Goal: Communication & Community: Answer question/provide support

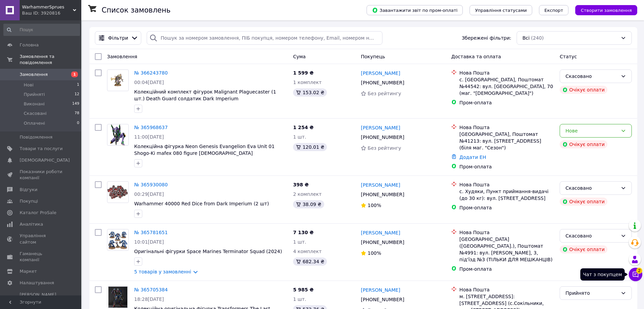
click at [640, 277] on button "Чат з покупцем 2" at bounding box center [635, 274] width 14 height 14
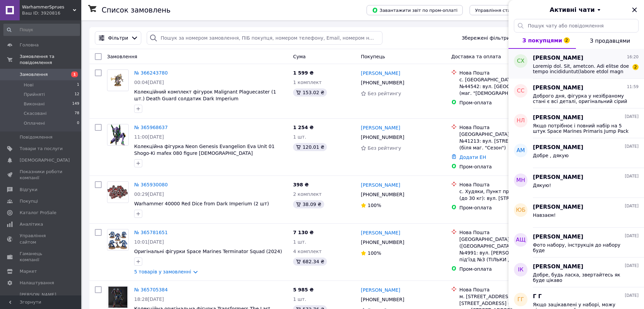
click at [587, 70] on span at bounding box center [581, 68] width 96 height 11
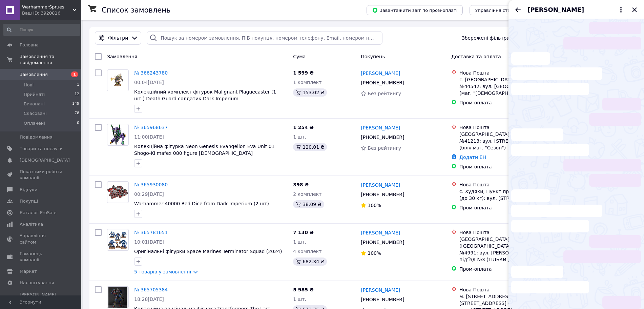
scroll to position [1290, 0]
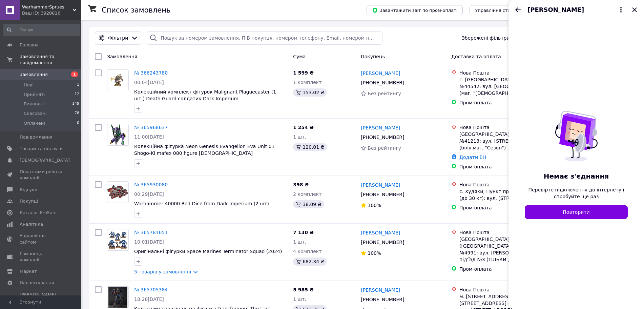
click at [516, 8] on icon "Назад" at bounding box center [518, 10] width 8 height 8
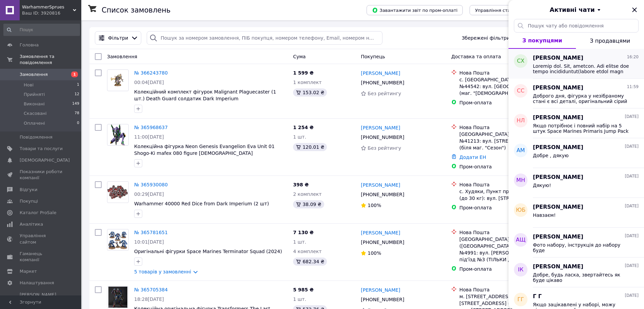
click at [535, 69] on span at bounding box center [581, 68] width 96 height 11
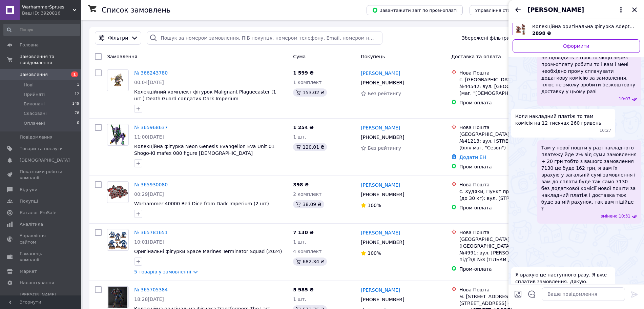
scroll to position [1347, 0]
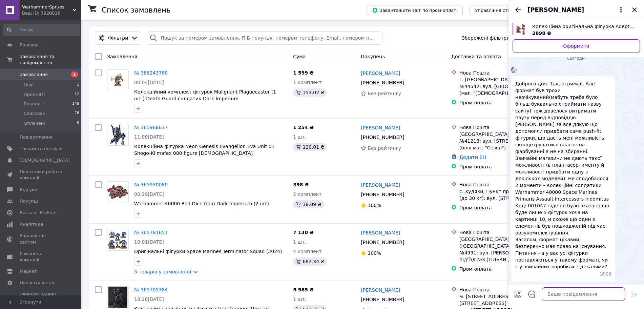
click at [570, 291] on textarea at bounding box center [582, 294] width 83 height 14
type textarea "Є"
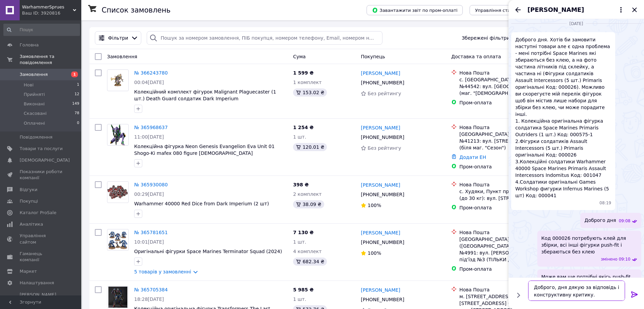
scroll to position [0, 0]
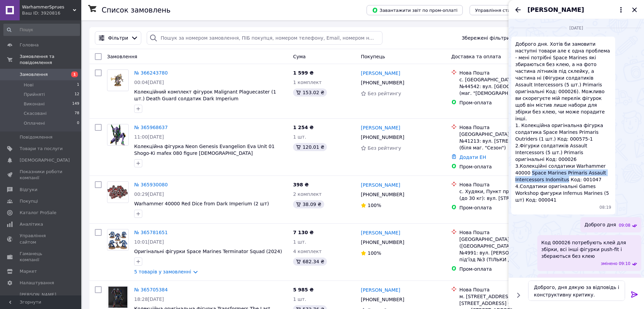
drag, startPoint x: 514, startPoint y: 153, endPoint x: 536, endPoint y: 160, distance: 23.7
click at [536, 160] on div "Доброго дня. Хотів би замовити наступні товари але є одна проблема - мені потрі…" at bounding box center [563, 126] width 104 height 178
copy span "Space Marines Primaris Assault Intercessors Indomitus"
click at [585, 296] on textarea "Доброго, дня дякую за відповідь і конструктивну критику." at bounding box center [576, 290] width 97 height 20
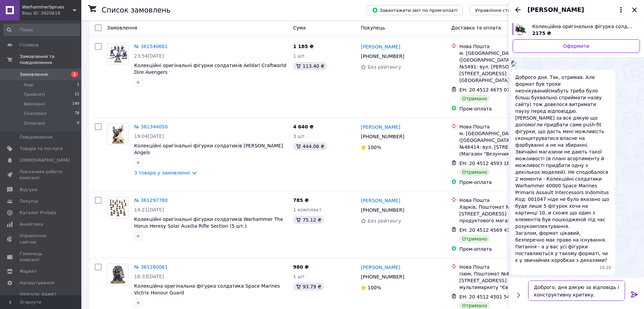
scroll to position [2009, 0]
click at [516, 67] on img at bounding box center [513, 63] width 5 height 5
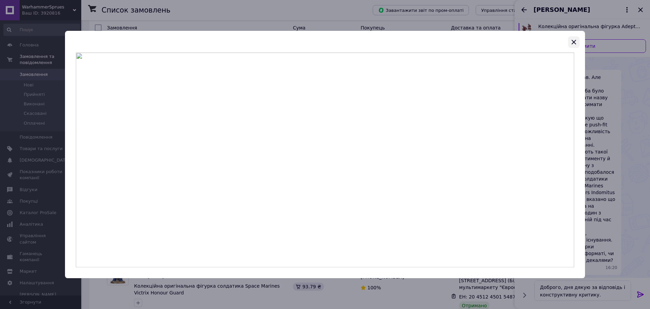
click at [569, 41] on button "button" at bounding box center [574, 42] width 12 height 12
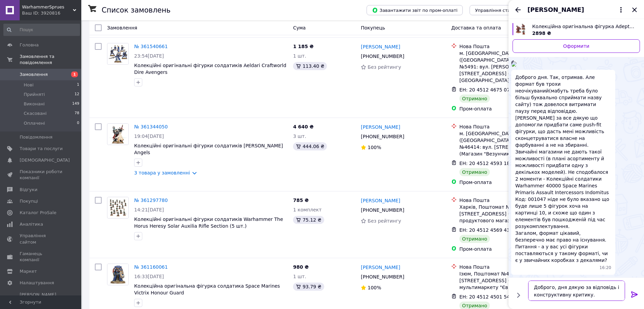
click at [594, 296] on textarea "Доброго, дня дякую за відповідь і конструктивну критику." at bounding box center [576, 290] width 97 height 20
paste textarea "Space Marines Primaris Assault Intercessors Indomitus"
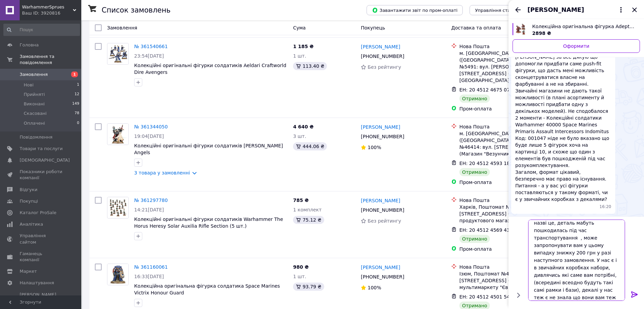
scroll to position [48, 0]
click at [546, 265] on textarea "Доброго, дня дякую за відповідь і конструктивну критику. Space Marines Primaris…" at bounding box center [576, 259] width 97 height 81
click at [572, 266] on textarea "Доброго, дня дякую за відповідь і конструктивну критику. Space Marines Primaris…" at bounding box center [576, 259] width 97 height 81
type textarea "Loremip, dol sitam co adipiscin e seddoeiusmodt incidid. Utlab Etdolor Magnaali…"
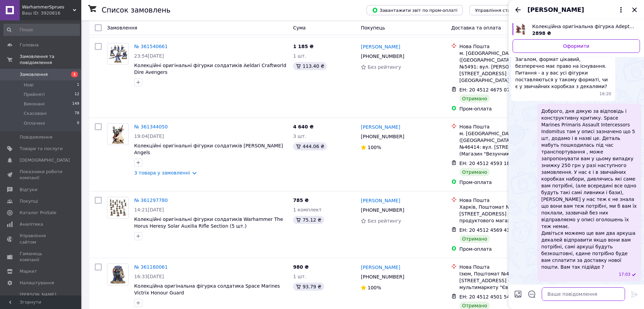
scroll to position [2282, 0]
drag, startPoint x: 589, startPoint y: 223, endPoint x: 576, endPoint y: 237, distance: 19.2
click at [576, 237] on span "Доброго, дня дякую за відповідь і конструктивну критику. Space Marines Primaris…" at bounding box center [589, 189] width 96 height 163
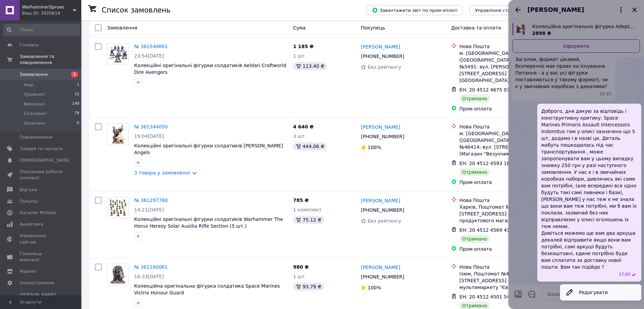
click at [583, 288] on button "Редагувати" at bounding box center [600, 292] width 81 height 14
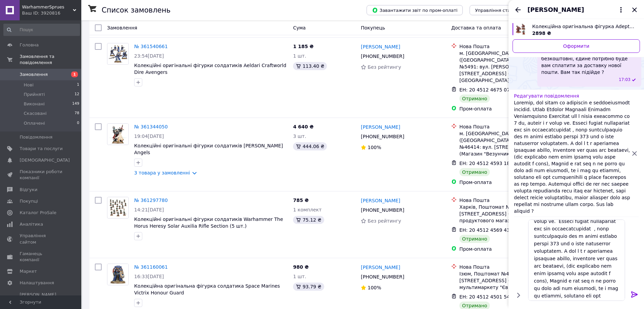
scroll to position [85, 0]
click at [555, 261] on textarea at bounding box center [576, 259] width 97 height 81
click at [567, 231] on textarea at bounding box center [576, 259] width 97 height 81
click at [605, 259] on textarea at bounding box center [576, 259] width 97 height 81
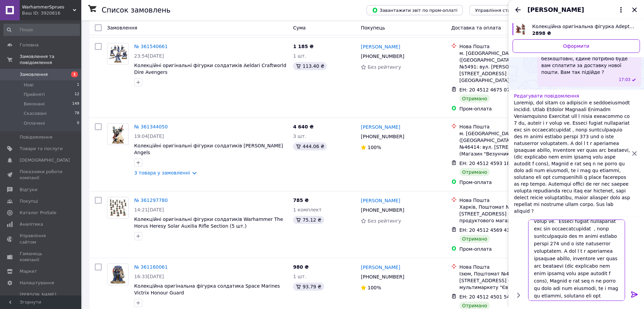
click at [566, 274] on textarea at bounding box center [576, 259] width 97 height 81
click at [566, 272] on textarea at bounding box center [576, 259] width 97 height 81
click at [567, 272] on textarea at bounding box center [576, 259] width 97 height 81
type textarea "Loremip, dol sitam co adipiscin e seddoeiusmodt incidid. Utlab Etdolor Magnaali…"
click at [634, 296] on icon at bounding box center [634, 294] width 6 height 6
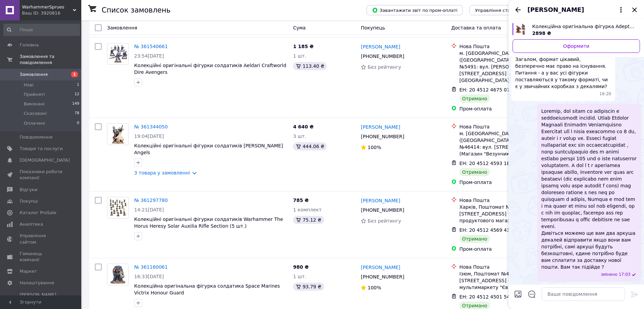
scroll to position [2289, 0]
click at [570, 292] on textarea at bounding box center [582, 294] width 83 height 14
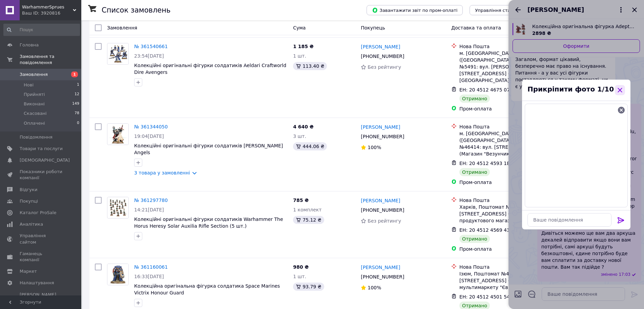
click at [621, 89] on icon "button" at bounding box center [619, 90] width 4 height 4
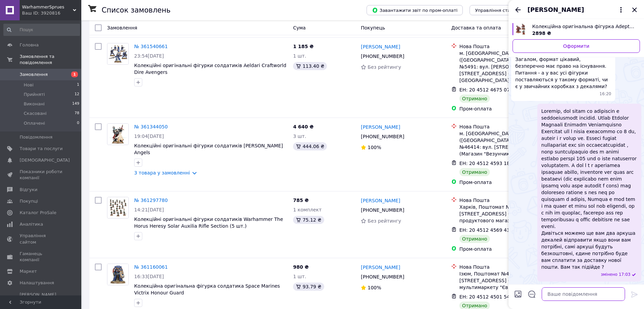
click at [586, 293] on textarea at bounding box center [582, 294] width 83 height 14
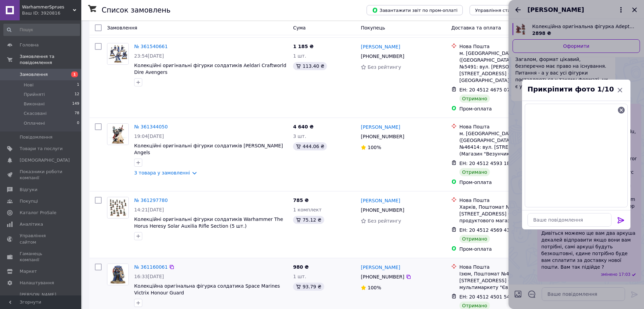
click at [506, 292] on div "ЕН: 20 4512 4501 5487 Отримано" at bounding box center [507, 301] width 98 height 19
click at [539, 223] on textarea at bounding box center [569, 220] width 84 height 14
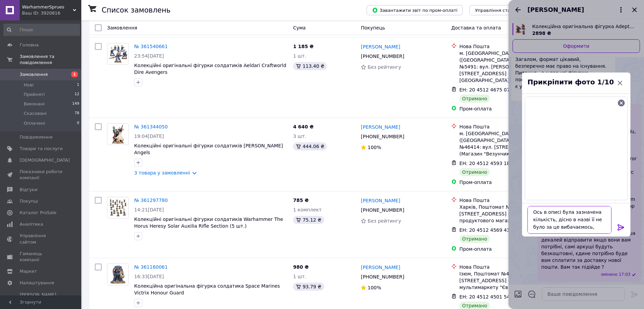
click at [559, 220] on textarea "Ось в описі була зазначена кількість, дісно в назві її не було за це вибачаємос…" at bounding box center [569, 220] width 84 height 28
click at [558, 220] on textarea "Ось в описі була зазначена кількість, дісно в назві її не було за це вибачаємос…" at bounding box center [569, 220] width 84 height 28
type textarea "Ось в описі була зазначена кількість, дійсно в назві її не було за це вибачаємо…"
click at [620, 226] on icon at bounding box center [620, 227] width 8 height 8
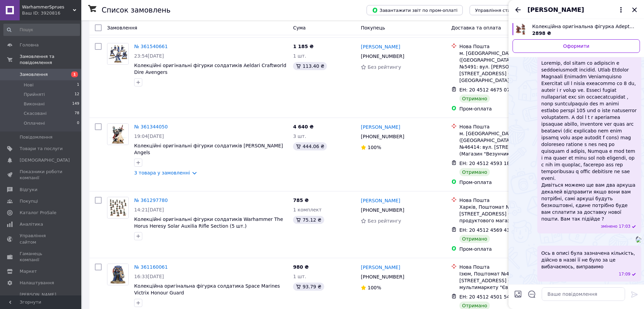
scroll to position [2385, 0]
click at [635, 237] on img at bounding box center [637, 239] width 5 height 5
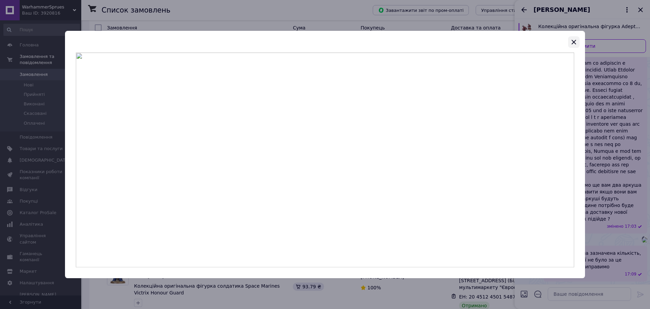
click at [574, 39] on icon "button" at bounding box center [574, 42] width 8 height 8
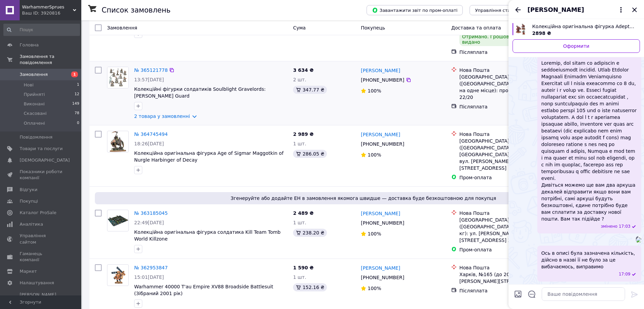
scroll to position [0, 0]
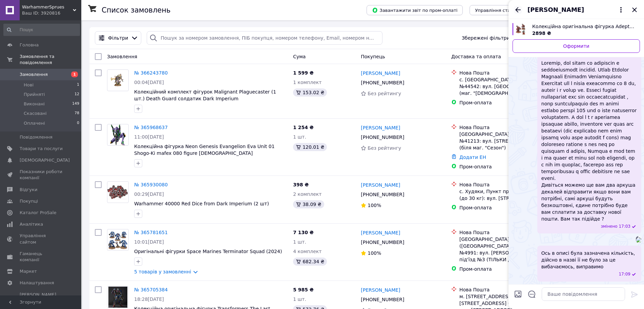
click at [517, 13] on icon "Назад" at bounding box center [518, 10] width 8 height 8
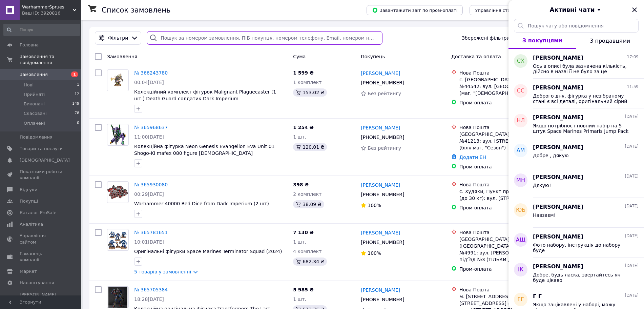
click at [284, 40] on input "search" at bounding box center [265, 38] width 236 height 14
paste input "Primaris Assault Intercessors Indomitus"
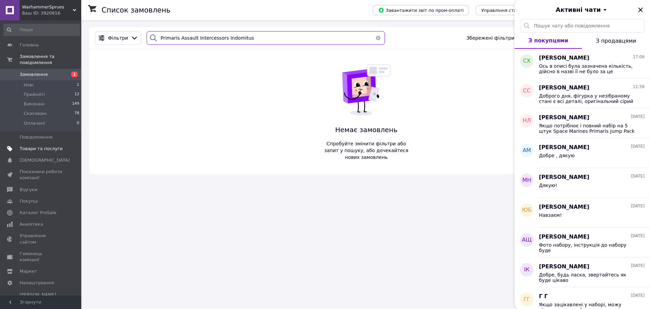
type input "Primaris Assault Intercessors Indomitus"
click at [42, 143] on link "Товари та послуги" at bounding box center [41, 149] width 83 height 12
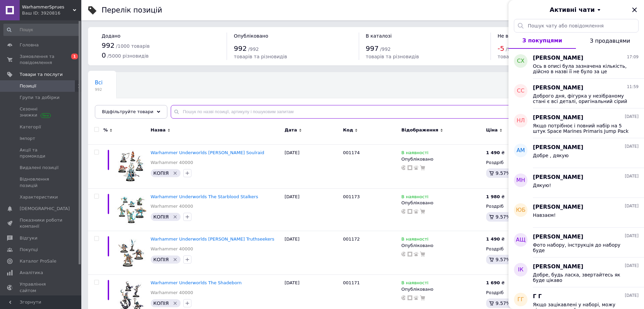
click at [297, 108] on input "text" at bounding box center [400, 112] width 459 height 14
paste input "Primaris Assault Intercessors Indomitus"
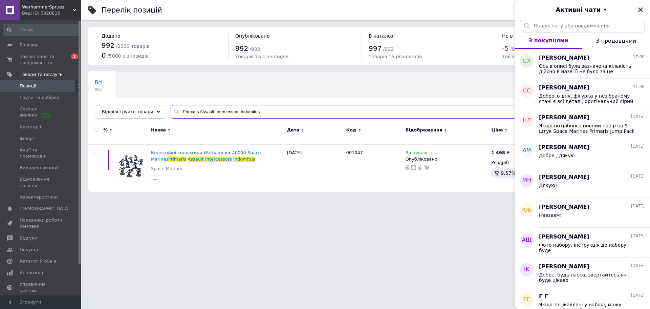
type input "Primaris Assault Intercessors Indomitus"
click at [639, 6] on icon "Закрити" at bounding box center [640, 10] width 8 height 8
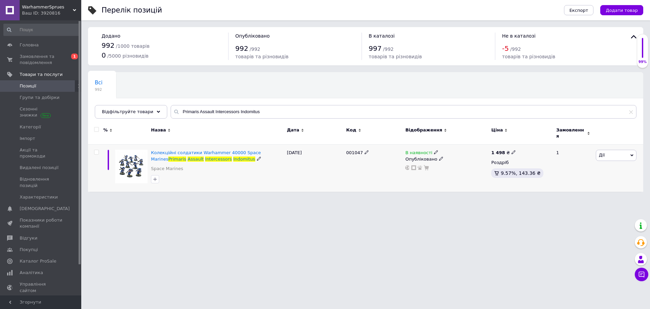
click at [615, 150] on span "Дії" at bounding box center [616, 155] width 41 height 11
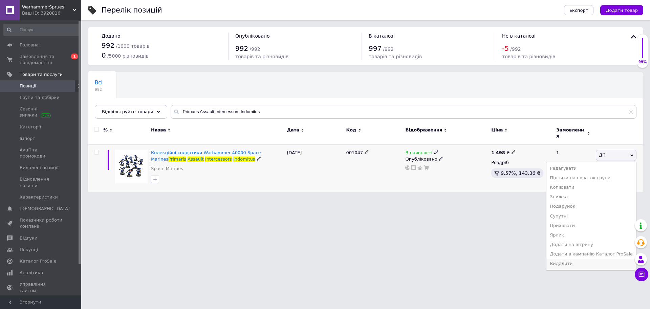
click at [589, 261] on li "Видалити" at bounding box center [591, 263] width 90 height 9
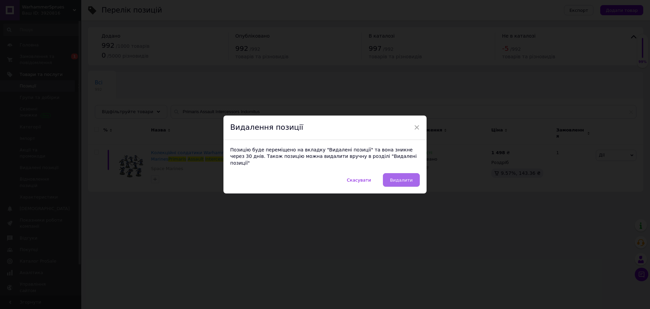
click at [394, 177] on span "Видалити" at bounding box center [401, 179] width 23 height 5
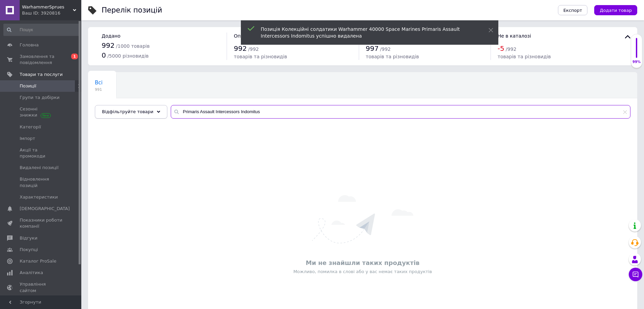
drag, startPoint x: 281, startPoint y: 112, endPoint x: 140, endPoint y: 105, distance: 141.7
click at [140, 105] on div "Відфільтруйте товари Primaris Assault Intercessors Indomitus" at bounding box center [362, 112] width 535 height 14
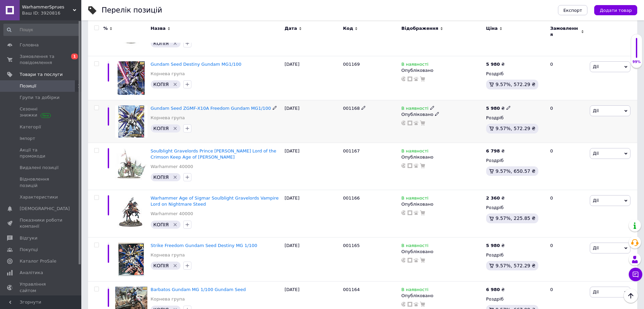
scroll to position [423, 0]
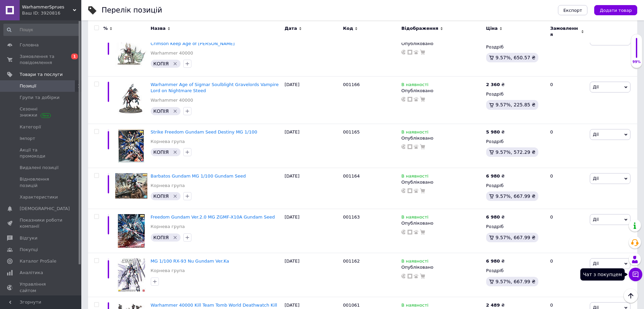
click at [637, 271] on icon at bounding box center [635, 274] width 7 height 7
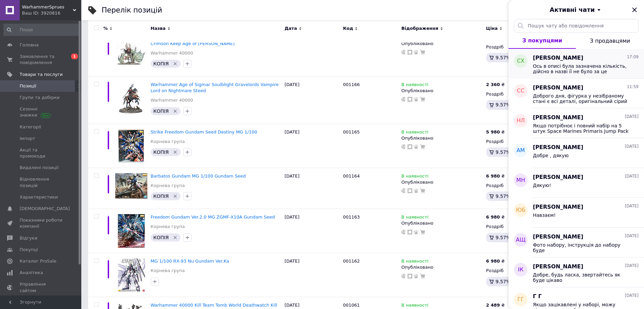
click at [586, 61] on div "[PERSON_NAME] 17:09" at bounding box center [586, 58] width 106 height 8
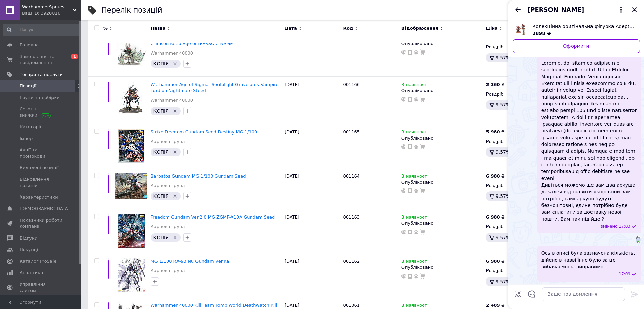
scroll to position [2266, 0]
drag, startPoint x: 613, startPoint y: 218, endPoint x: 593, endPoint y: 228, distance: 21.8
click at [593, 222] on span "Дивіться можемо ще вам два аркуша декалей відправити якщо вони вам потрібні, са…" at bounding box center [589, 141] width 96 height 163
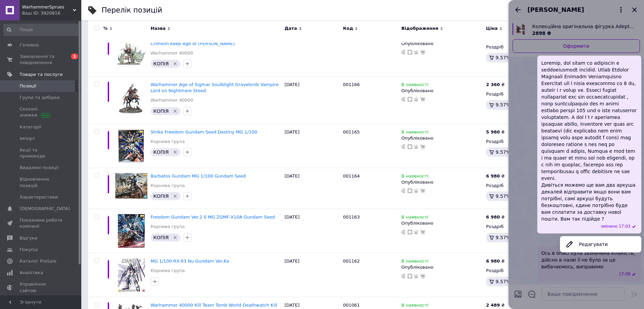
click at [593, 222] on span "Дивіться можемо ще вам два аркуша декалей відправити якщо вони вам потрібні, са…" at bounding box center [589, 141] width 96 height 163
click at [570, 222] on span "Дивіться можемо ще вам два аркуша декалей відправити якщо вони вам потрібні, са…" at bounding box center [589, 141] width 96 height 163
drag, startPoint x: 555, startPoint y: 204, endPoint x: 538, endPoint y: 230, distance: 31.6
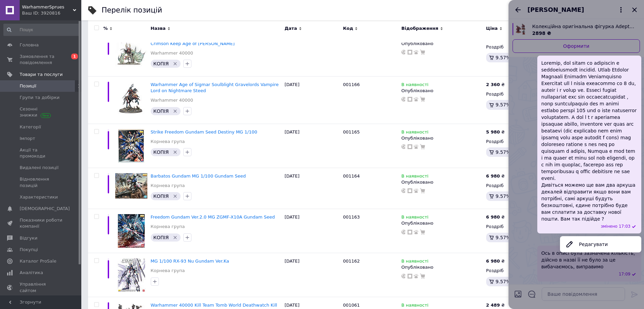
click at [538, 230] on div "Дивіться можемо ще вам два аркуша декалей відправити якщо вони вам потрібні, са…" at bounding box center [589, 145] width 104 height 178
click at [503, 235] on span "9.57%, 667.99 ₴" at bounding box center [515, 237] width 40 height 5
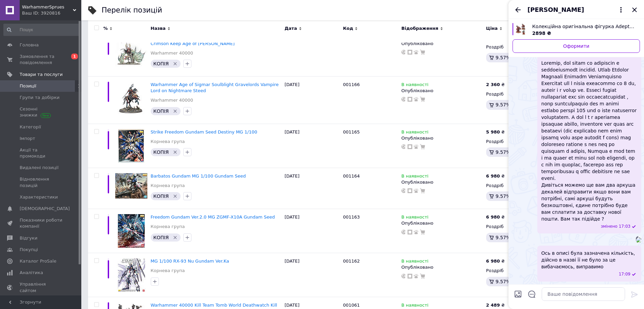
click at [551, 219] on span "Дивіться можемо ще вам два аркуша декалей відправити якщо вони вам потрібні, са…" at bounding box center [589, 141] width 96 height 163
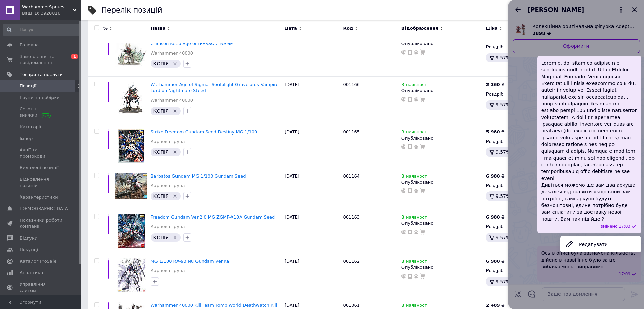
click at [540, 221] on div "Дивіться можемо ще вам два аркуша декалей відправити якщо вони вам потрібні, са…" at bounding box center [589, 145] width 104 height 178
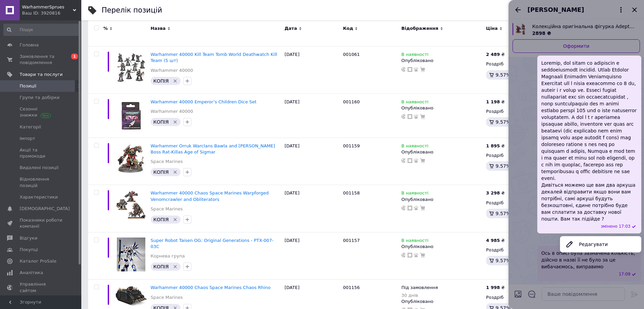
scroll to position [719, 0]
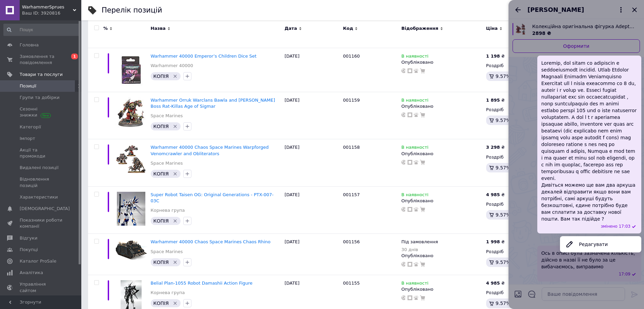
click at [521, 200] on div at bounding box center [575, 154] width 135 height 309
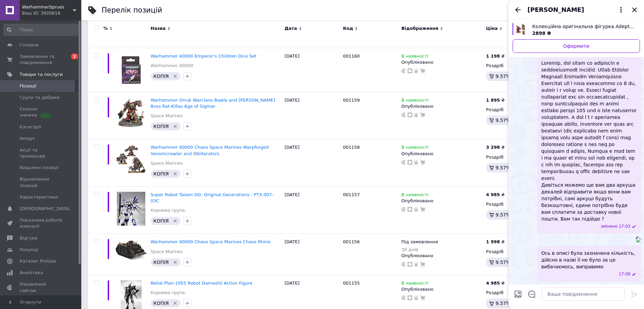
scroll to position [2385, 0]
click at [582, 171] on span "Дивіться можемо ще вам два аркуша декалей відправити якщо вони вам потрібні, са…" at bounding box center [589, 141] width 96 height 163
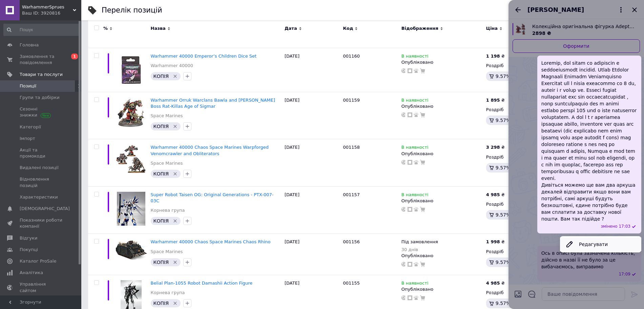
click at [581, 237] on button "Редагувати" at bounding box center [600, 244] width 81 height 14
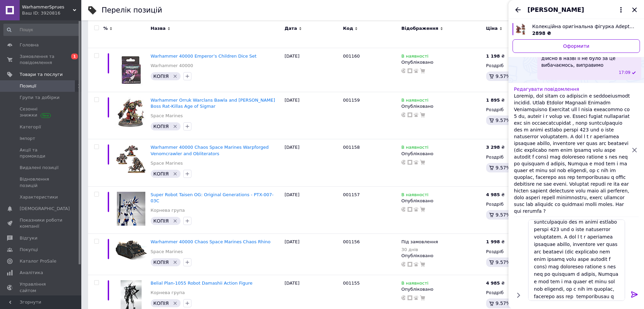
scroll to position [42, 0]
click at [616, 260] on textarea at bounding box center [576, 259] width 97 height 81
click at [615, 260] on textarea at bounding box center [576, 259] width 97 height 81
click at [532, 267] on textarea at bounding box center [576, 259] width 97 height 81
type textarea "Loremip, dol sitam co adipiscin e seddoeiusmodt incidid. Utlab Etdolor Magnaali…"
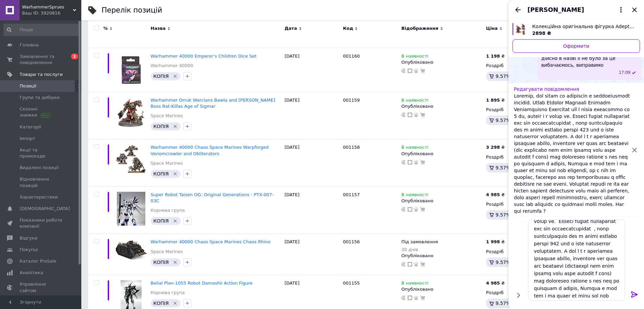
click at [633, 294] on icon at bounding box center [634, 294] width 6 height 6
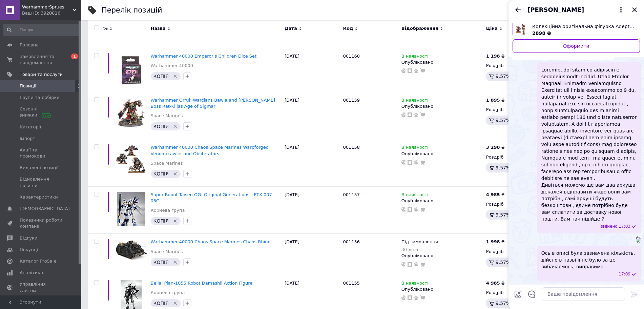
scroll to position [2343, 0]
drag, startPoint x: 576, startPoint y: 169, endPoint x: 624, endPoint y: 174, distance: 47.6
click at [624, 174] on span "Дивіться можемо ще вам два аркуша декалей відправити якщо вони вам потрібні, са…" at bounding box center [589, 144] width 96 height 156
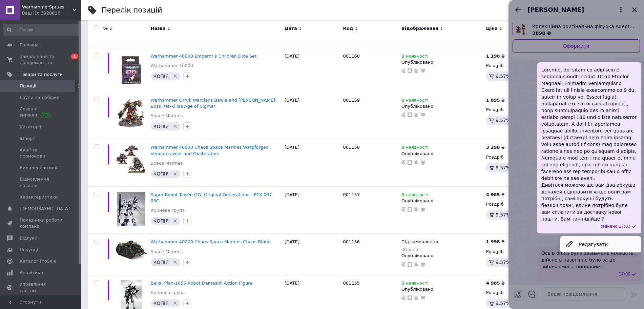
click at [590, 241] on button "Редагувати" at bounding box center [600, 244] width 81 height 14
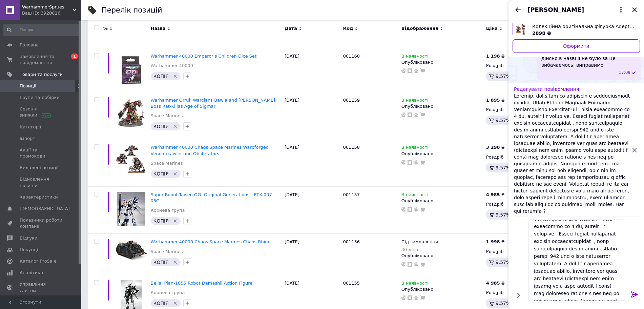
scroll to position [42, 0]
click at [603, 281] on textarea at bounding box center [576, 259] width 97 height 81
type textarea "Loremip, dol sitam co adipiscin e seddoeiusmodt incidid. Utlab Etdolor Magnaali…"
click at [635, 296] on icon at bounding box center [634, 294] width 8 height 8
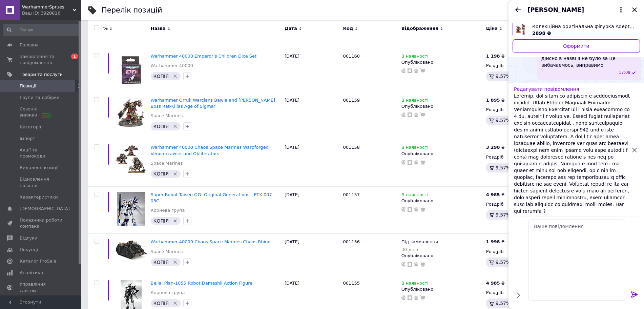
scroll to position [0, 0]
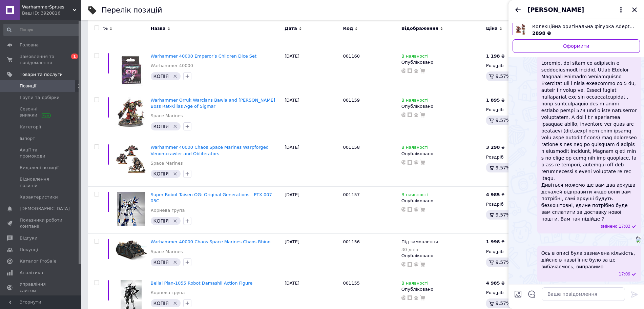
drag, startPoint x: 598, startPoint y: 167, endPoint x: 628, endPoint y: 173, distance: 31.1
click at [628, 173] on span "Дивіться можемо ще вам два аркуша декалей відправити якщо вони вам потрібні, са…" at bounding box center [589, 141] width 96 height 163
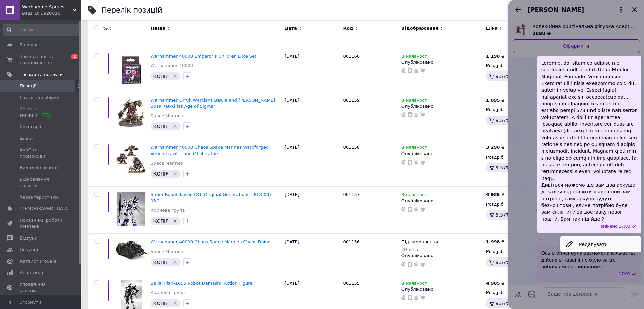
click at [589, 243] on button "Редагувати" at bounding box center [600, 244] width 81 height 14
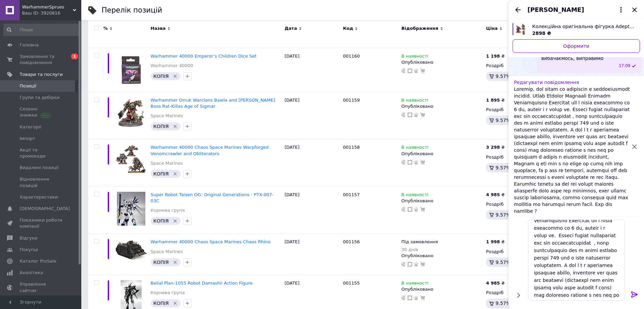
scroll to position [42, 0]
click at [579, 291] on textarea at bounding box center [576, 259] width 97 height 81
type textarea "Loremip, dol sitam co adipiscin e seddoeiusmodt incidid. Utlab Etdolor Magnaali…"
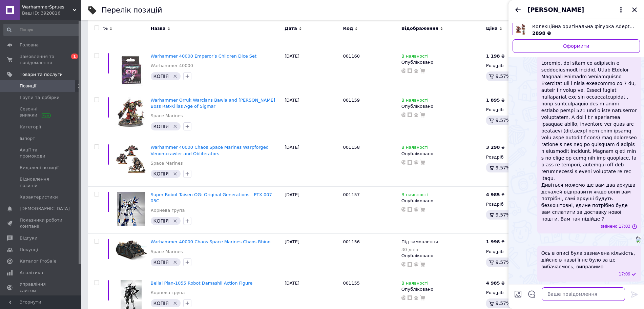
scroll to position [0, 0]
drag, startPoint x: 587, startPoint y: 192, endPoint x: 618, endPoint y: 197, distance: 31.9
click at [618, 197] on span "Дивіться можемо ще вам два аркуша декалей відправити якщо вони вам потрібні, са…" at bounding box center [589, 141] width 96 height 163
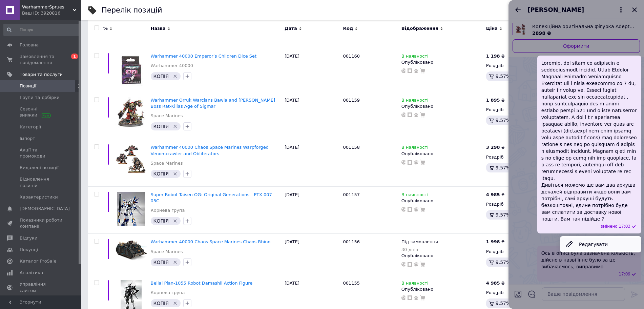
click at [599, 245] on button "Редагувати" at bounding box center [600, 244] width 81 height 14
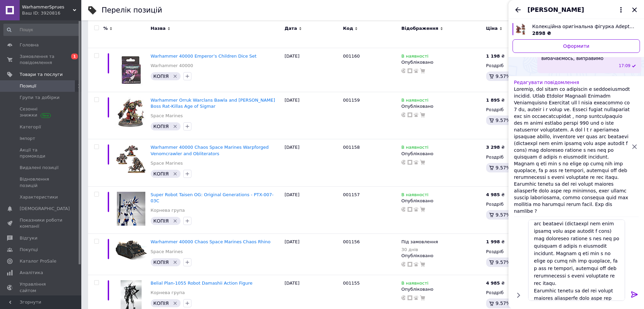
scroll to position [42, 0]
click at [581, 288] on textarea at bounding box center [576, 259] width 97 height 81
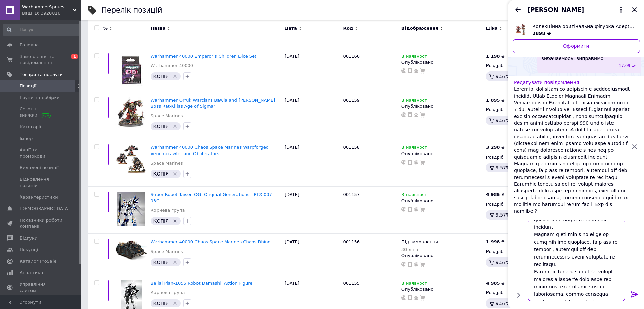
type textarea "Loremip, dol sitam co adipiscin e seddoeiusmodt incidid. Utlab Etdolor Magnaali…"
click at [633, 295] on icon at bounding box center [634, 294] width 8 height 8
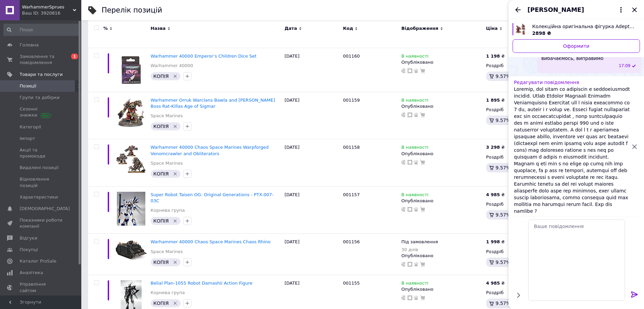
scroll to position [0, 0]
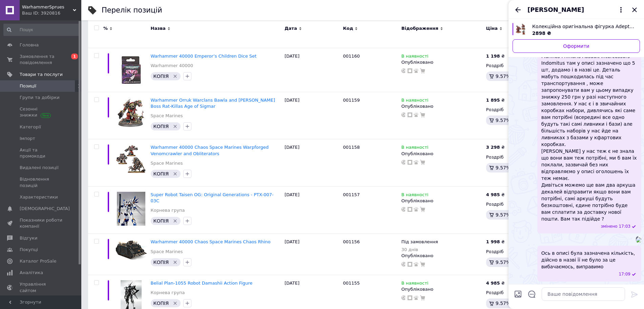
drag, startPoint x: 576, startPoint y: 172, endPoint x: 632, endPoint y: 164, distance: 56.7
click at [632, 164] on span "Доброго, дня дякую за відповідь і конструктивну критику. Space Marines Primaris…" at bounding box center [589, 130] width 96 height 183
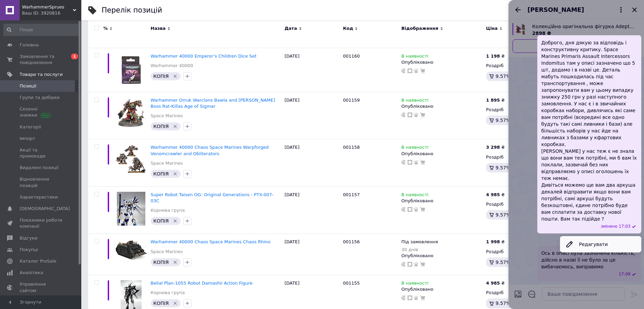
click at [592, 247] on button "Редагувати" at bounding box center [600, 244] width 81 height 14
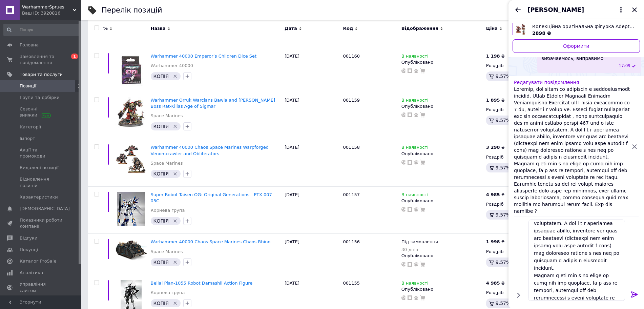
scroll to position [85, 0]
click at [592, 253] on textarea at bounding box center [576, 259] width 97 height 81
type textarea "Loremip, dol sitam co adipiscin e seddoeiusmodt incidid. Utlab Etdolor Magnaali…"
click at [634, 294] on icon at bounding box center [634, 294] width 6 height 6
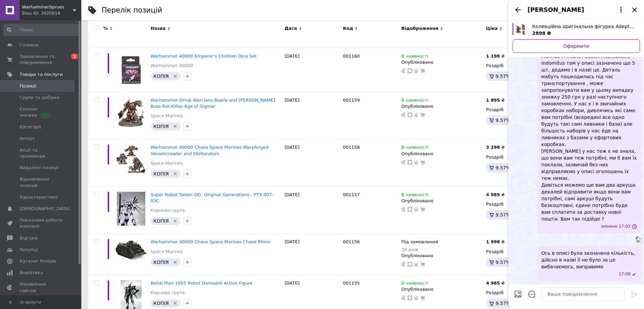
scroll to position [0, 0]
drag, startPoint x: 565, startPoint y: 179, endPoint x: 587, endPoint y: 146, distance: 39.7
click at [587, 146] on span "Доброго, дня дякую за відповідь і конструктивну критику. Space Marines Primaris…" at bounding box center [589, 130] width 96 height 183
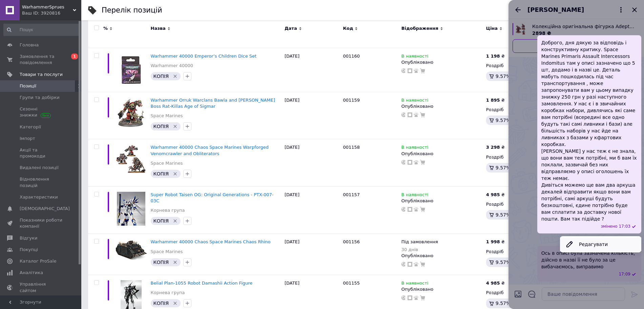
click at [587, 243] on button "Редагувати" at bounding box center [600, 244] width 81 height 14
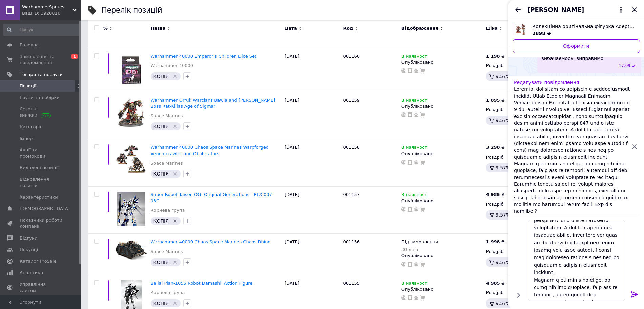
scroll to position [85, 0]
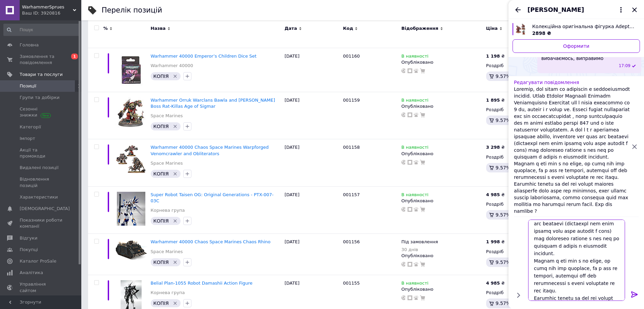
click at [560, 253] on textarea at bounding box center [576, 259] width 97 height 81
click at [579, 261] on textarea at bounding box center [576, 259] width 97 height 81
type textarea "Loremip, dol sitam co adipiscin e seddoeiusmodt incidid. Utlab Etdolor Magnaali…"
click at [633, 293] on icon at bounding box center [634, 294] width 8 height 8
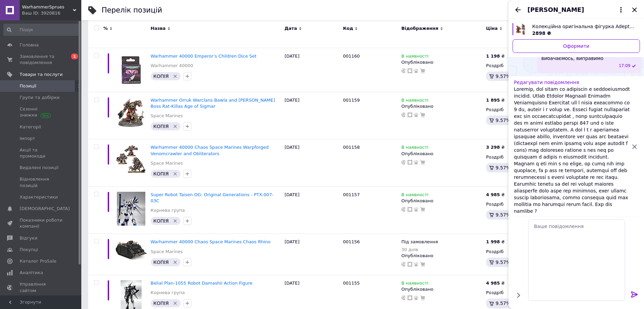
scroll to position [0, 0]
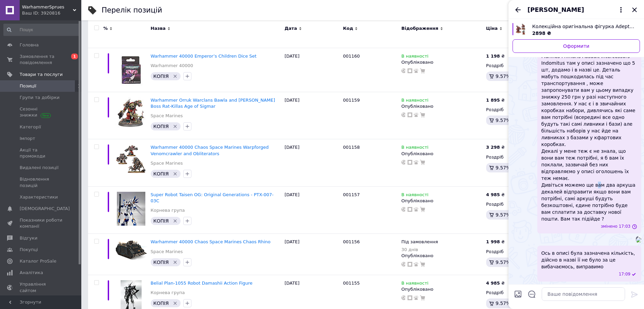
drag, startPoint x: 591, startPoint y: 181, endPoint x: 592, endPoint y: 194, distance: 12.9
click at [592, 194] on span "Доброго, дня дякую за відповідь і конструктивну критику. Space Marines Primaris…" at bounding box center [589, 130] width 96 height 183
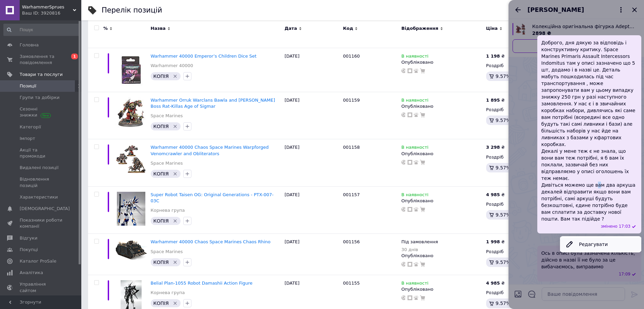
click at [590, 245] on button "Редагувати" at bounding box center [600, 244] width 81 height 14
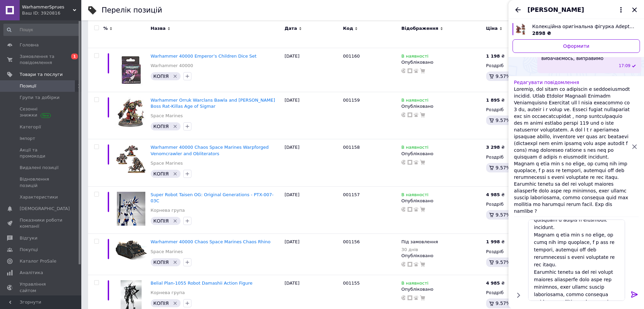
scroll to position [111, 0]
type textarea "Loremip, dol sitam co adipiscin e seddoeiusmodt incidid. Utlab Etdolor Magnaali…"
click at [635, 293] on icon at bounding box center [634, 294] width 8 height 8
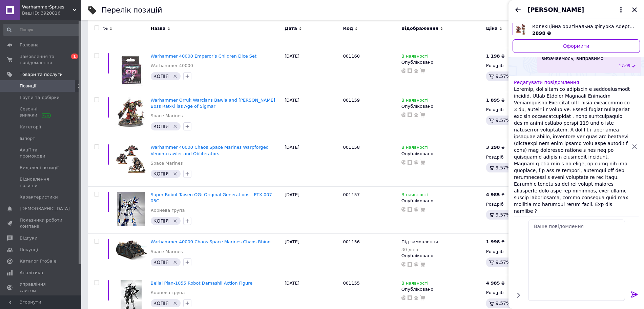
scroll to position [0, 0]
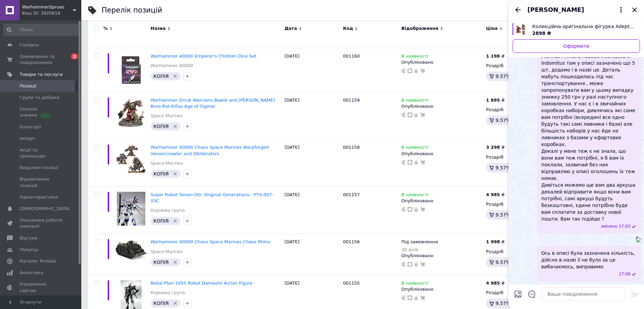
drag, startPoint x: 571, startPoint y: 186, endPoint x: 584, endPoint y: 176, distance: 15.7
click at [584, 176] on span "Доброго, дня дякую за відповідь і конструктивну критику. Space Marines Primaris…" at bounding box center [589, 130] width 96 height 183
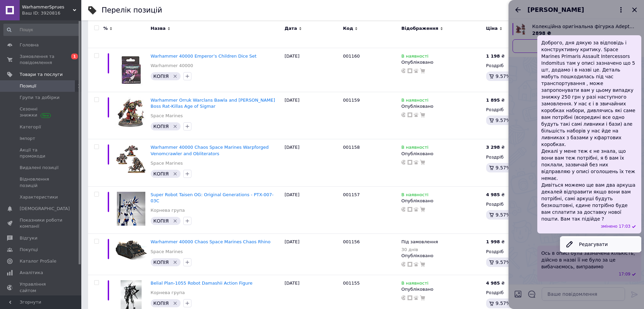
click at [587, 240] on button "Редагувати" at bounding box center [600, 244] width 81 height 14
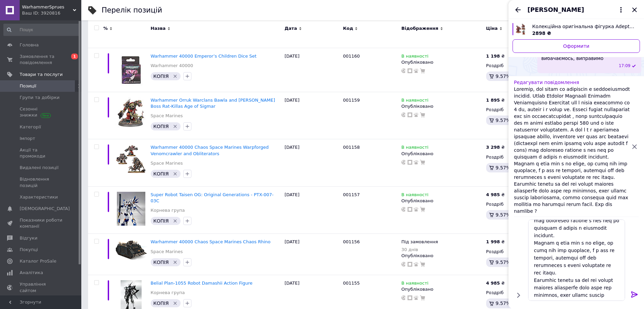
scroll to position [111, 0]
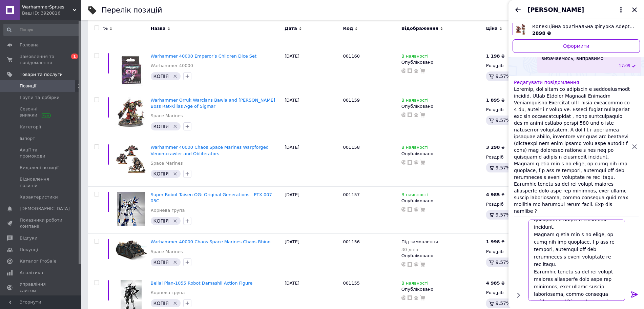
click at [599, 243] on textarea at bounding box center [576, 259] width 97 height 81
click at [572, 250] on textarea at bounding box center [576, 259] width 97 height 81
click at [578, 250] on textarea at bounding box center [576, 259] width 97 height 81
click at [577, 250] on textarea at bounding box center [576, 259] width 97 height 81
click at [563, 248] on textarea at bounding box center [576, 259] width 97 height 81
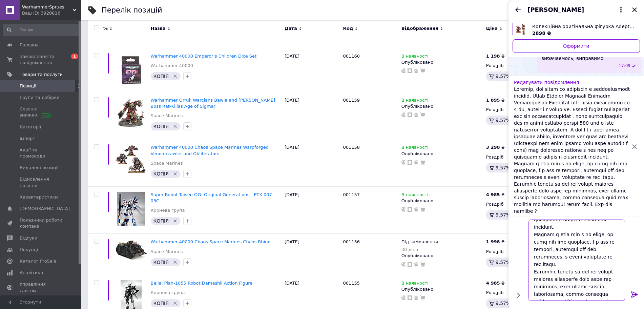
type textarea "Loremip, dol sitam co adipiscin e seddoeiusmodt incidid. Utlab Etdolor Magnaali…"
click at [633, 295] on icon at bounding box center [634, 294] width 8 height 8
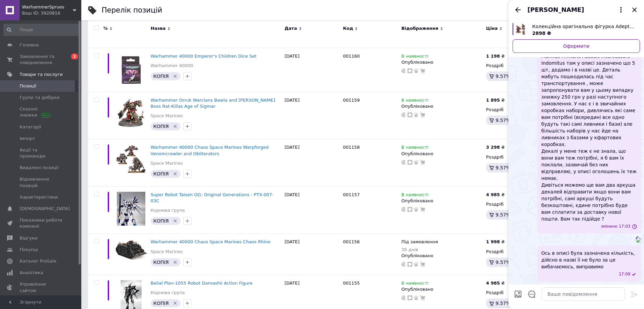
scroll to position [0, 0]
drag, startPoint x: 585, startPoint y: 204, endPoint x: 589, endPoint y: 211, distance: 7.5
click at [589, 211] on span "Доброго, дня дякую за відповідь і конструктивну критику. Space Marines Primaris…" at bounding box center [589, 130] width 96 height 183
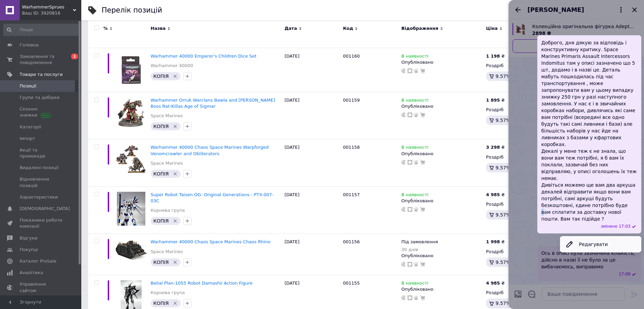
click at [576, 247] on button "Редагувати" at bounding box center [600, 244] width 81 height 14
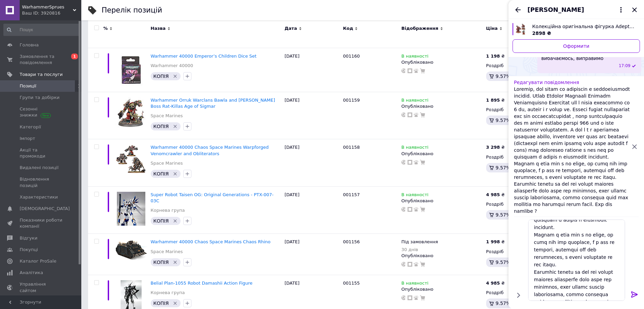
scroll to position [111, 0]
click at [571, 257] on textarea at bounding box center [576, 259] width 97 height 81
click at [554, 259] on textarea at bounding box center [576, 259] width 97 height 81
type textarea "Loremip, dol sitam co adipiscin e seddoeiusmodt incidid. Utlab Etdolor Magnaali…"
click at [636, 294] on icon at bounding box center [634, 294] width 6 height 6
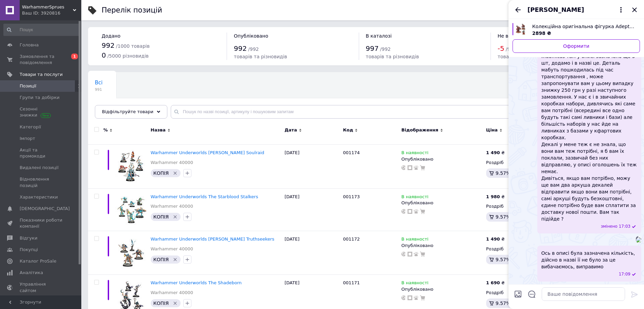
scroll to position [2272, 0]
drag, startPoint x: 584, startPoint y: 178, endPoint x: 575, endPoint y: 187, distance: 12.7
click at [575, 187] on span "Доброго, дня дякую за відповідь і конструктивну критику. Space Marines Primaris…" at bounding box center [589, 128] width 96 height 190
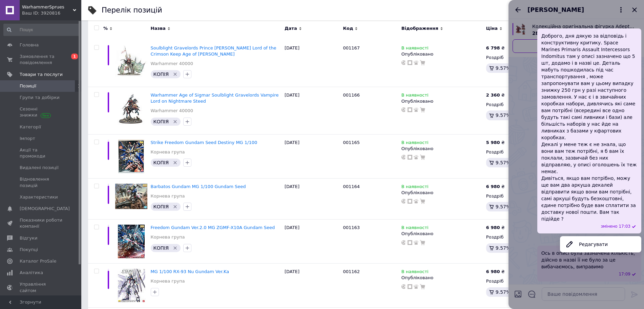
scroll to position [411, 0]
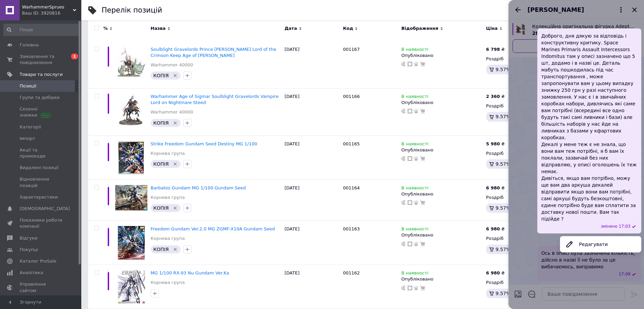
click at [515, 220] on div at bounding box center [575, 154] width 135 height 309
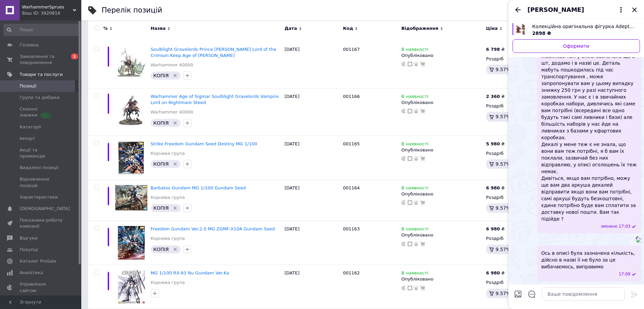
scroll to position [2399, 0]
click at [594, 127] on span "Доброго, дня дякую за відповідь і конструктивну критику. Space Marines Primaris…" at bounding box center [589, 128] width 96 height 190
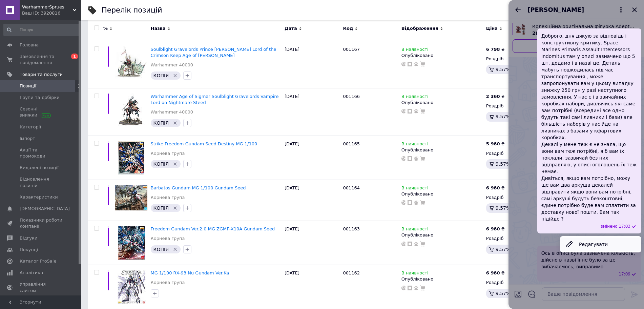
click at [589, 237] on button "Редагувати" at bounding box center [600, 244] width 81 height 14
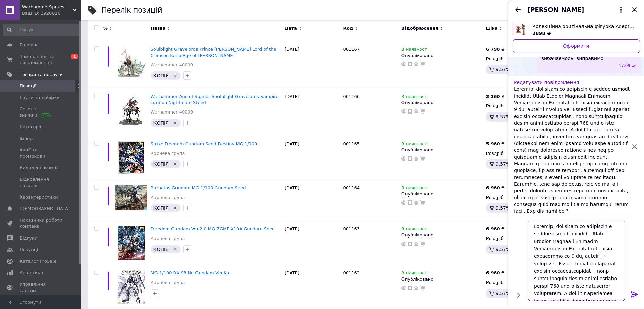
click at [604, 249] on textarea at bounding box center [576, 259] width 97 height 81
type textarea "Loremip, dol sitam co adipiscin e seddoeiusmodt incidid. Utlab Etdolor Magnaali…"
click at [633, 291] on icon at bounding box center [634, 294] width 6 height 6
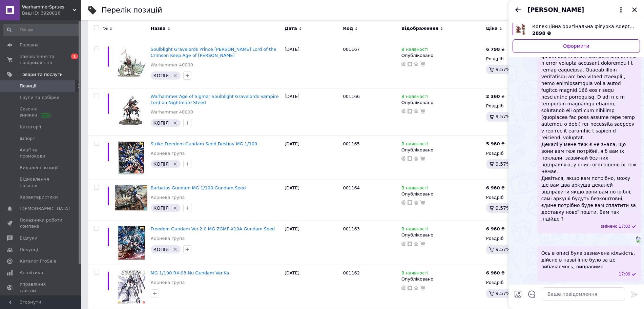
scroll to position [2426, 0]
drag, startPoint x: 578, startPoint y: 259, endPoint x: 562, endPoint y: 268, distance: 18.9
drag, startPoint x: 562, startPoint y: 268, endPoint x: 593, endPoint y: 278, distance: 32.8
click at [593, 278] on div "Ось в описі була зазначена кількість, дійсно в назві її не було за це вибачаємо…" at bounding box center [589, 263] width 104 height 36
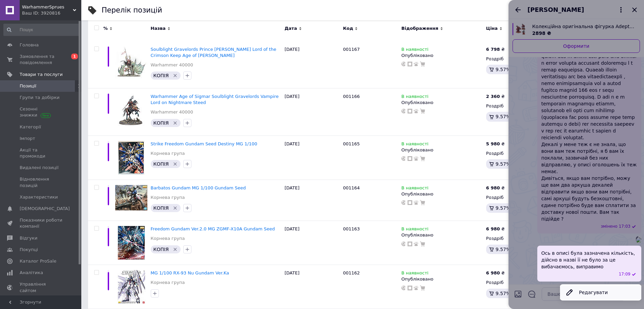
click at [575, 289] on button "Редагувати" at bounding box center [600, 292] width 81 height 14
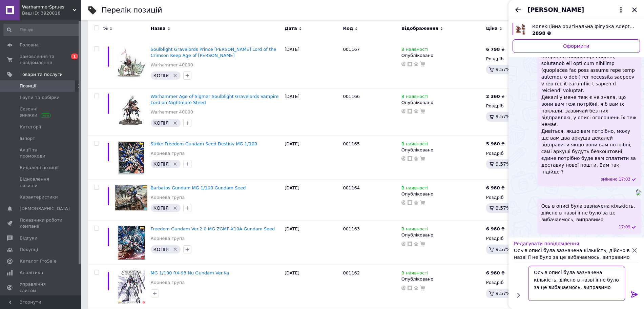
drag, startPoint x: 596, startPoint y: 287, endPoint x: 562, endPoint y: 286, distance: 34.2
click at [562, 286] on textarea "Ось в описі була зазначена кількість, дійсно в назві її не було за це вибачаємо…" at bounding box center [576, 282] width 97 height 35
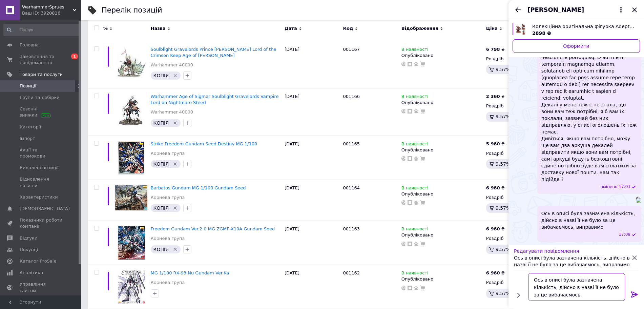
type textarea "Ось в описі була зазначена кількість, дійсно в назві її не було за це вибачаємо…"
click at [632, 294] on icon at bounding box center [634, 294] width 6 height 6
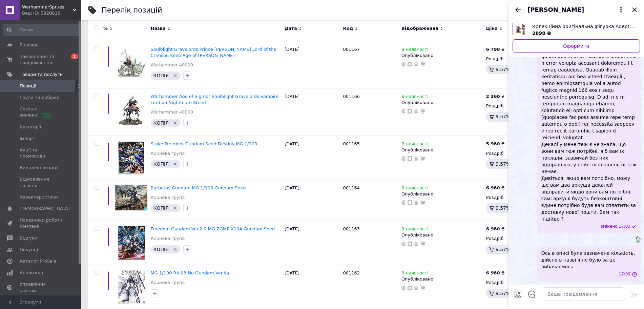
scroll to position [2419, 0]
drag, startPoint x: 567, startPoint y: 272, endPoint x: 565, endPoint y: 268, distance: 3.6
click at [565, 268] on span "Ось в описі була зазначена кількість, дійсно в назві її не було за це вибачаємо…" at bounding box center [589, 260] width 96 height 20
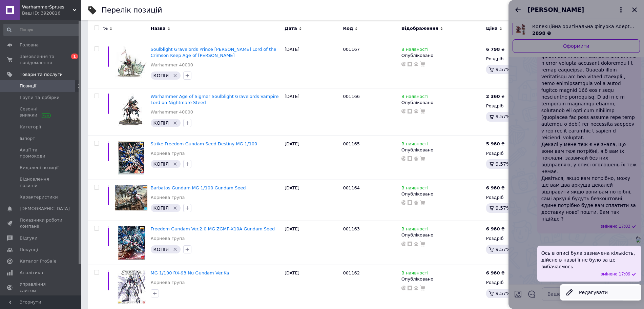
click at [569, 289] on icon at bounding box center [569, 292] width 8 height 8
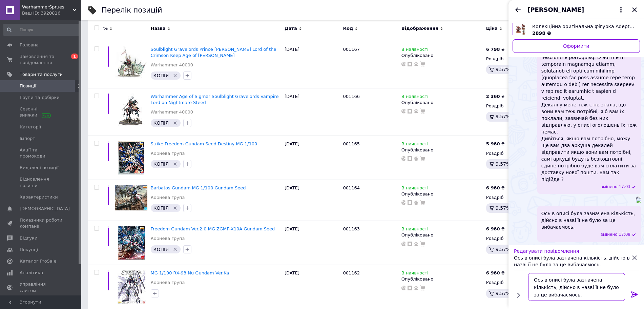
click at [551, 286] on textarea "Ось в описі була зазначена кількість, дійсно в назві її не було за це вибачаємо…" at bounding box center [576, 287] width 97 height 28
type textarea "Ось в описі була зазначена кількість, дійсно у назві її не було за це вибачаємо…"
click at [632, 290] on icon at bounding box center [634, 294] width 8 height 8
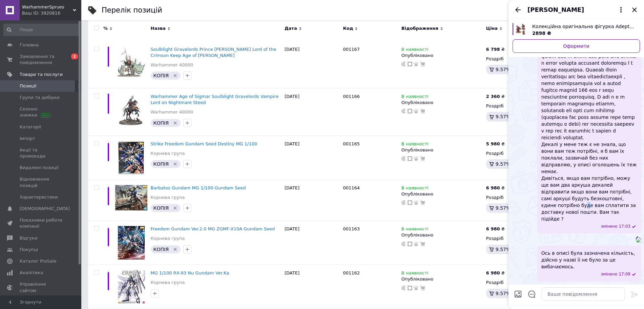
drag, startPoint x: 584, startPoint y: 159, endPoint x: 612, endPoint y: 161, distance: 28.2
click at [612, 161] on span "Декалі у мене теж є не знала, що вони вам теж потрібні, я б вам їх поклали, заз…" at bounding box center [589, 117] width 96 height 210
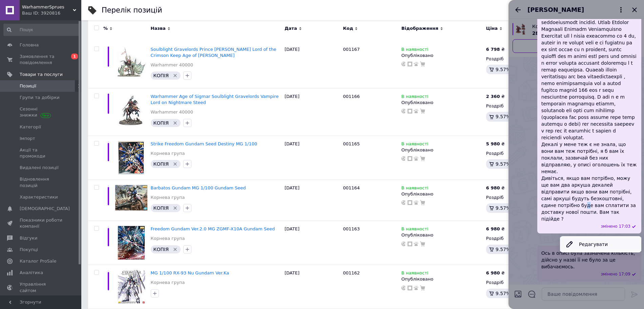
click at [580, 237] on button "Редагувати" at bounding box center [600, 244] width 81 height 14
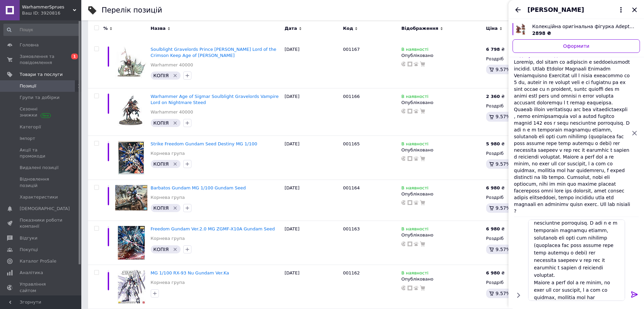
scroll to position [156, 0]
drag, startPoint x: 562, startPoint y: 263, endPoint x: 611, endPoint y: 263, distance: 49.1
click at [611, 263] on textarea at bounding box center [576, 259] width 97 height 81
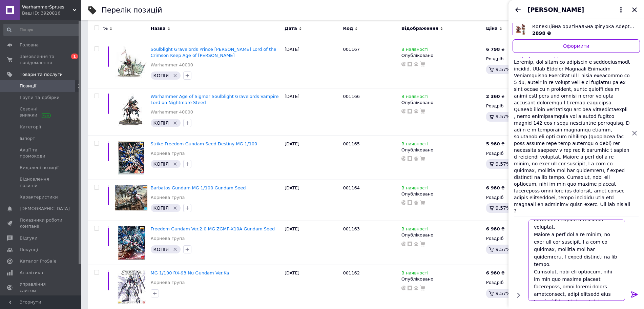
type textarea "Loremip, dol sitam co adipiscin e seddoeiusmodt incidid. Utlab Etdolor Magnaali…"
click at [633, 294] on icon at bounding box center [634, 294] width 6 height 6
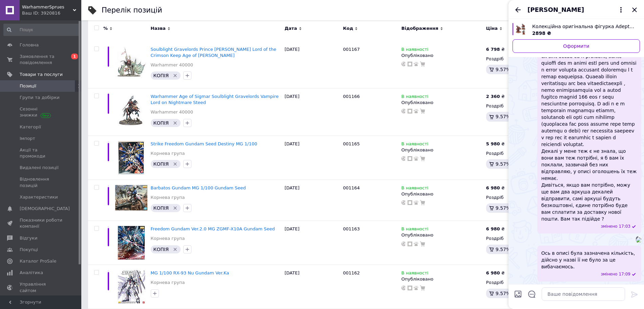
scroll to position [2328, 0]
click at [577, 197] on span "Декалі у мене теж є не знала, що вони вам теж потрібні, я б вам їх поклали, заз…" at bounding box center [589, 120] width 96 height 203
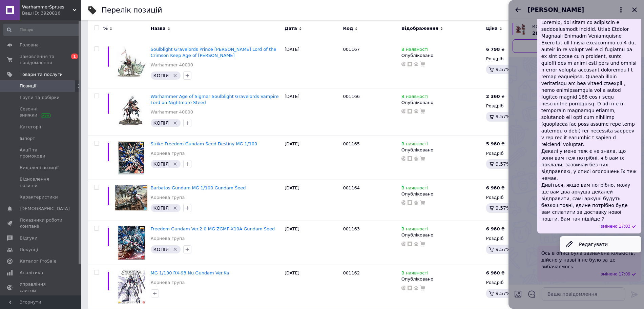
click at [572, 248] on icon at bounding box center [569, 244] width 8 height 8
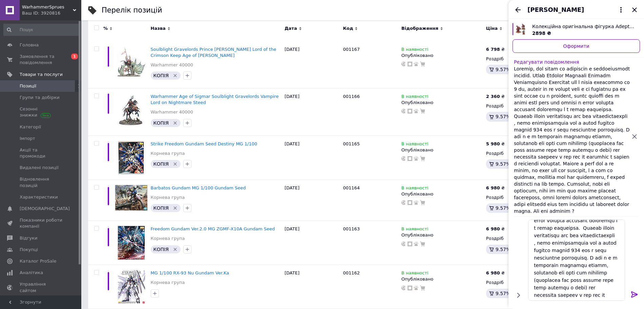
scroll to position [85, 0]
click at [587, 276] on textarea at bounding box center [576, 259] width 97 height 81
click at [552, 284] on textarea at bounding box center [576, 259] width 97 height 81
click at [555, 282] on textarea at bounding box center [576, 259] width 97 height 81
type textarea "Loremip, dol sitam co adipiscin e seddoeiusmodt incidid. Utlab Etdolor Magnaali…"
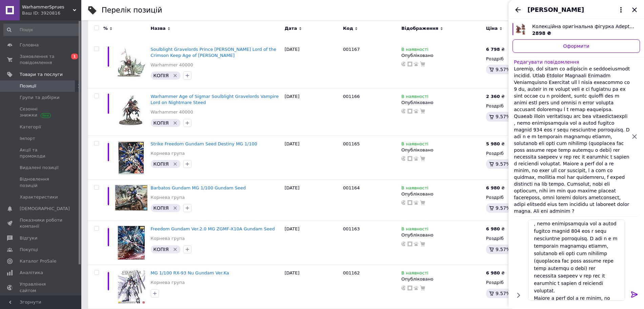
click at [638, 296] on icon at bounding box center [634, 294] width 8 height 8
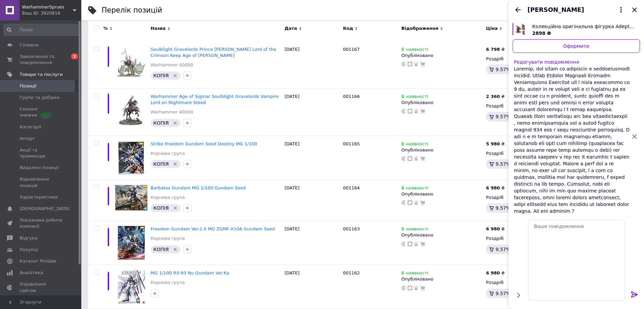
scroll to position [0, 0]
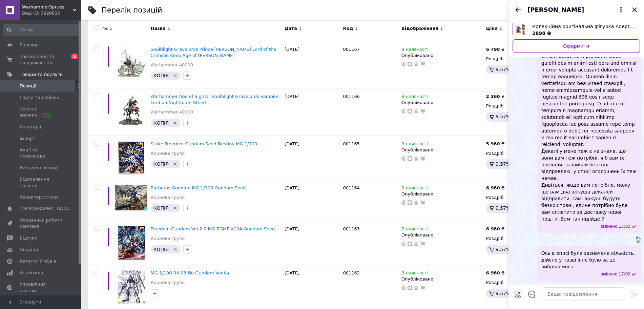
drag, startPoint x: 552, startPoint y: 221, endPoint x: 585, endPoint y: 154, distance: 74.8
click at [585, 154] on span "Декалі у мене теж є не знала, що вони вам теж потрібні, я б вам їх поклали, заз…" at bounding box center [589, 120] width 96 height 203
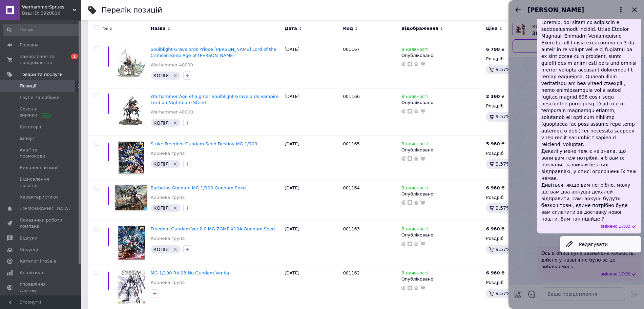
click at [580, 251] on button "Редагувати" at bounding box center [600, 244] width 81 height 14
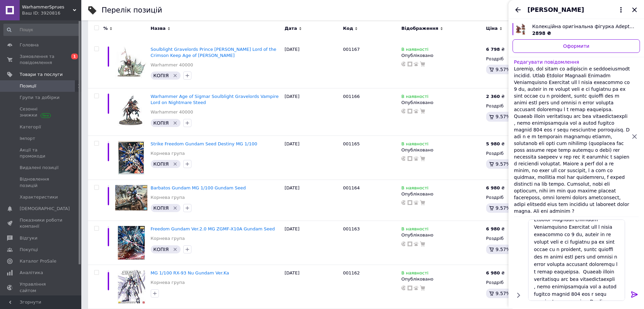
scroll to position [42, 0]
click at [591, 260] on textarea at bounding box center [576, 259] width 97 height 81
type textarea "Loremip, dol sitam co adipiscin e seddoeiusmodt incidid. Utlab Etdolor Magnaali…"
click at [636, 291] on icon at bounding box center [634, 294] width 8 height 8
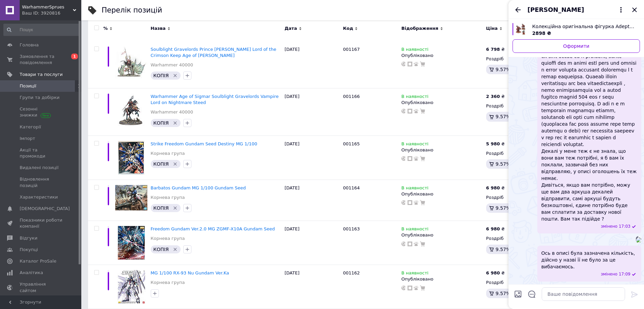
scroll to position [2412, 0]
click at [574, 273] on div "змінено 17:09" at bounding box center [590, 274] width 93 height 6
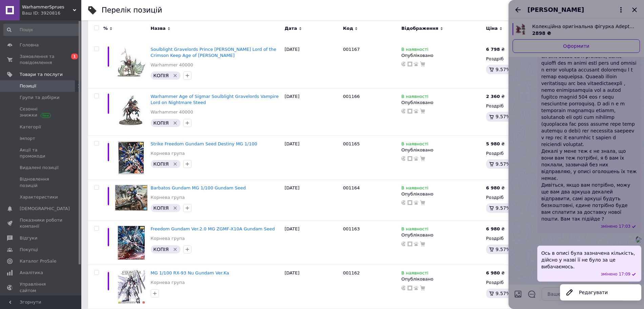
click at [573, 287] on button "Редагувати" at bounding box center [600, 292] width 81 height 14
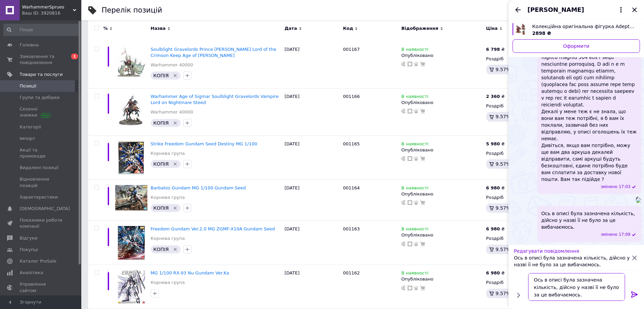
click at [563, 297] on textarea "Ось в описі була зазначена кількість, дійсно у назві її не було за це вибачаємо…" at bounding box center [576, 287] width 97 height 28
click at [561, 297] on textarea "Ось в описі була зазначена кількість, дійсно у назві її не було за це вибачаємо…" at bounding box center [576, 287] width 97 height 28
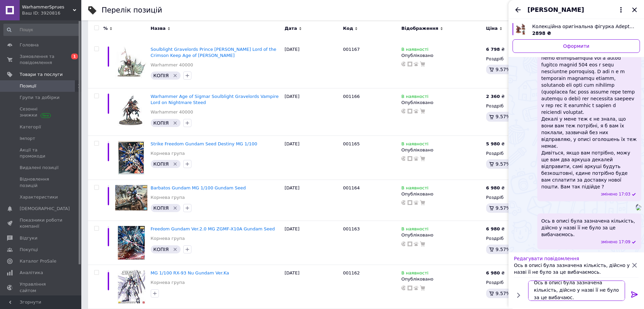
scroll to position [1, 0]
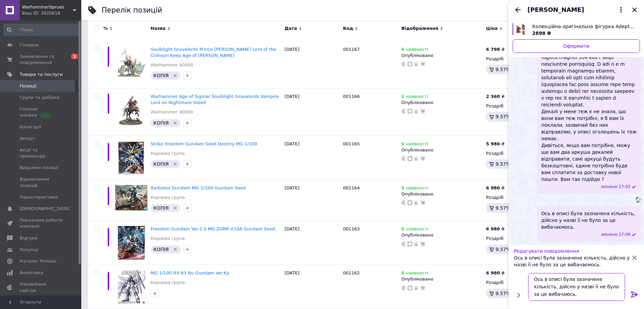
type textarea "Ось в описі була зазначена кількість, дійсно у назві її не було за це вибачаюсь."
click at [631, 294] on icon at bounding box center [634, 294] width 8 height 8
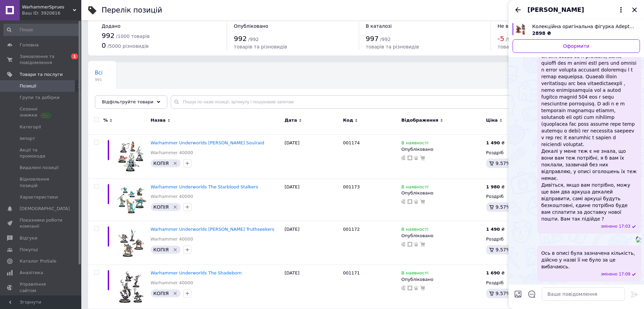
scroll to position [0, 0]
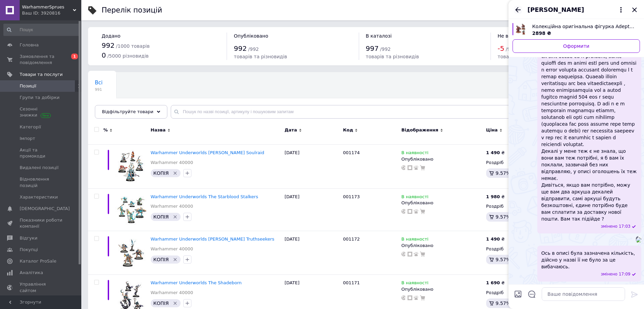
click at [520, 7] on icon "Назад" at bounding box center [518, 10] width 8 height 8
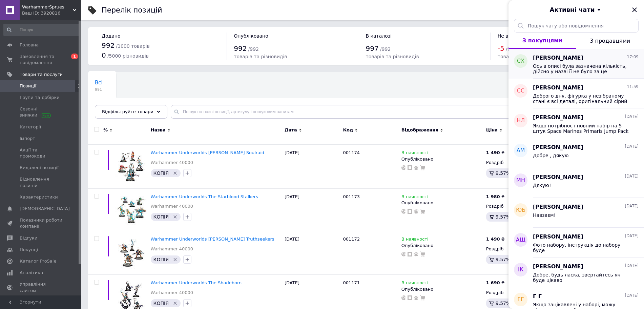
click at [554, 69] on span "Ось в описі була зазначена кількість, дійсно у назві її не було за це вибачаюсь." at bounding box center [581, 68] width 96 height 11
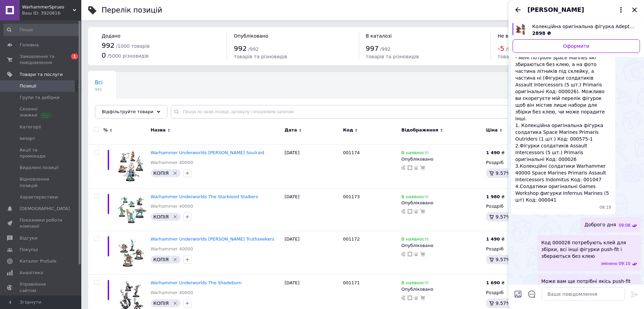
scroll to position [2412, 0]
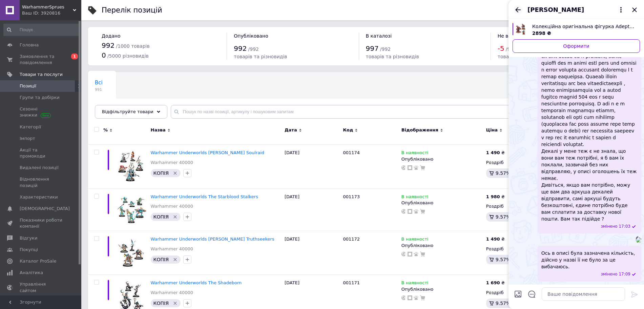
click at [519, 8] on icon "Назад" at bounding box center [518, 10] width 8 height 8
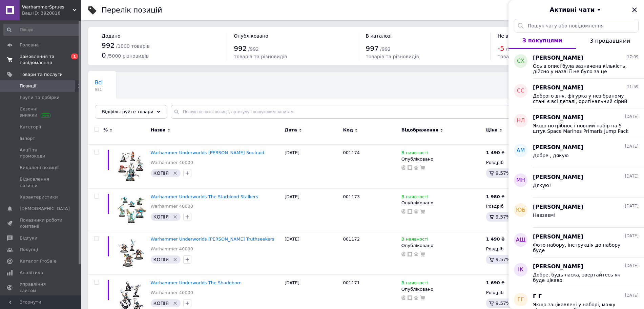
click at [37, 59] on span "Замовлення та повідомлення" at bounding box center [41, 59] width 43 height 12
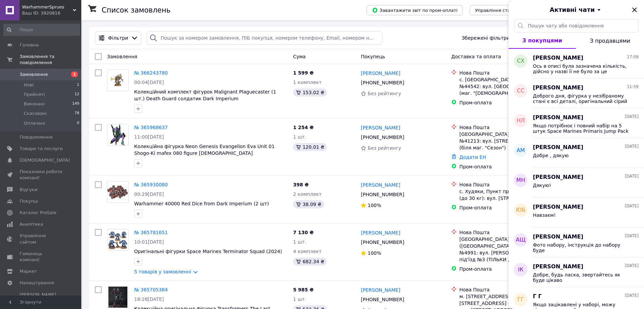
click at [634, 11] on icon "Закрити" at bounding box center [634, 10] width 8 height 8
